Goal: Navigation & Orientation: Find specific page/section

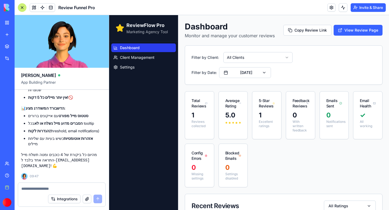
click at [24, 6] on div at bounding box center [22, 7] width 9 height 9
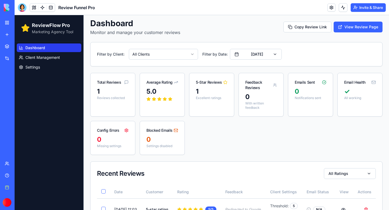
scroll to position [26, 0]
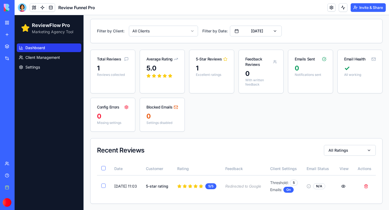
click at [148, 22] on div "Filter by Client: All Clients Filter by Date: [DATE]" at bounding box center [237, 31] width 292 height 24
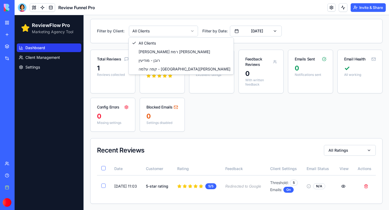
click at [150, 31] on html "ReviewFlow Pro Marketing Agency Tool Dashboard Client Management Settings Dashb…" at bounding box center [202, 100] width 375 height 222
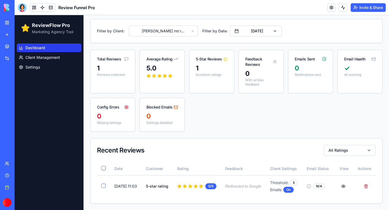
click at [153, 41] on div "Filter by Client: [PERSON_NAME] רמת [PERSON_NAME] Filter by Date: [DATE]" at bounding box center [237, 31] width 292 height 24
click at [167, 29] on html "ReviewFlow Pro Marketing Agency Tool Dashboard Client Management Settings Dashb…" at bounding box center [202, 100] width 375 height 222
click at [267, 29] on button "[DATE]" at bounding box center [256, 31] width 52 height 11
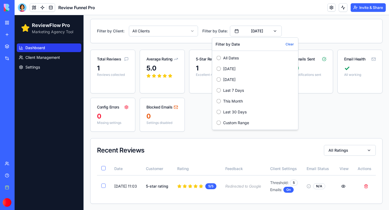
click at [294, 29] on div "Filter by Client: All Clients Filter by Date: [DATE]" at bounding box center [236, 31] width 279 height 11
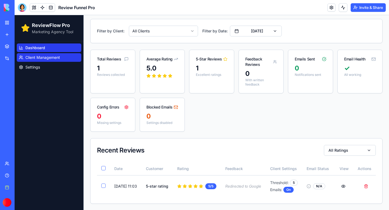
click at [43, 58] on span "Client Management" at bounding box center [42, 57] width 35 height 5
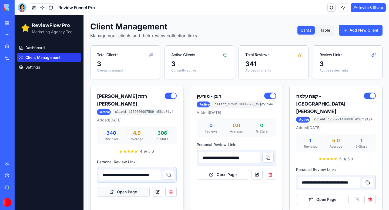
click at [133, 187] on button "Open Page" at bounding box center [123, 192] width 53 height 10
